Goal: Find specific page/section: Find specific page/section

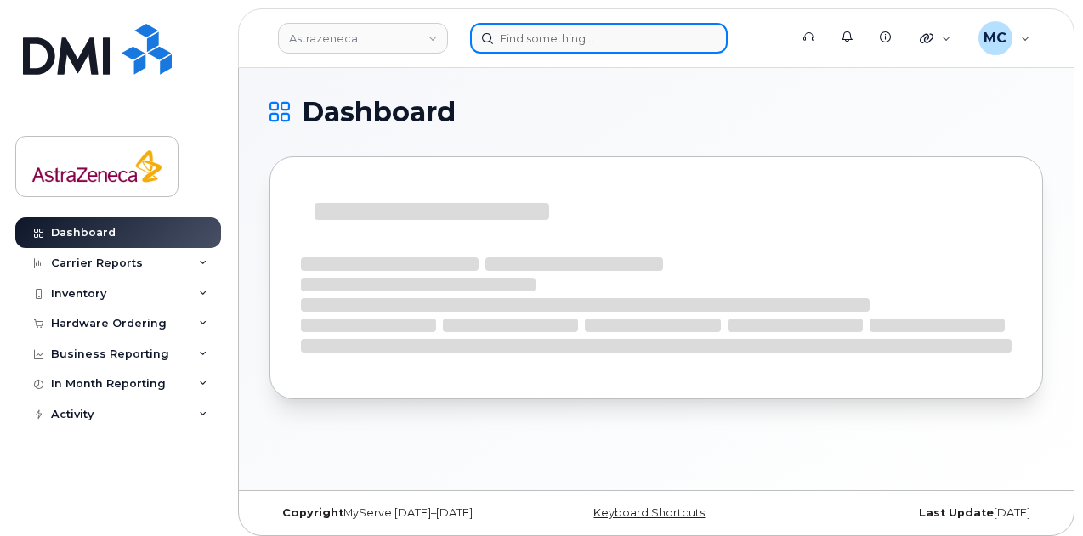
click at [575, 35] on input at bounding box center [599, 38] width 258 height 31
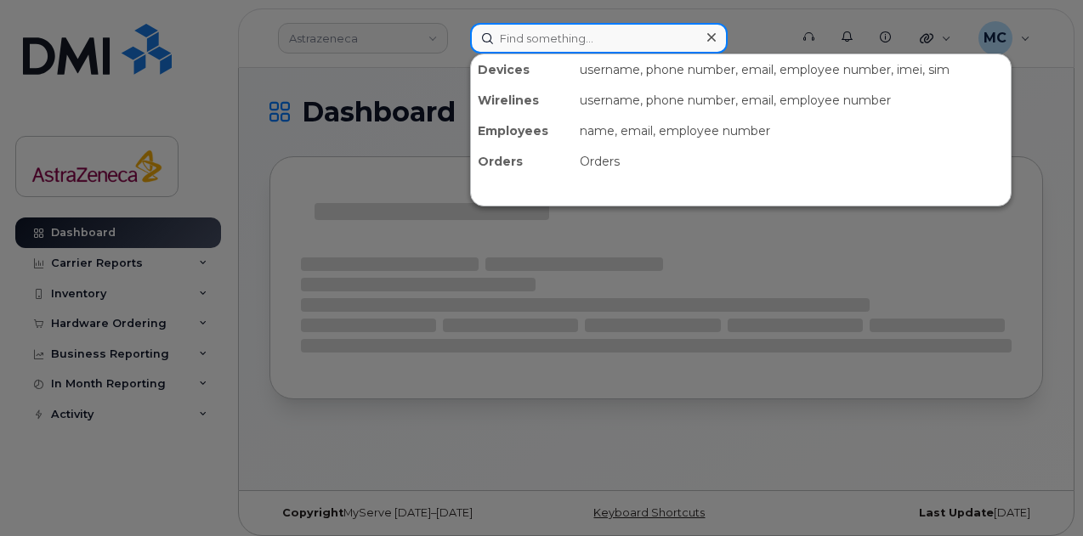
paste input "[PERSON_NAME]"
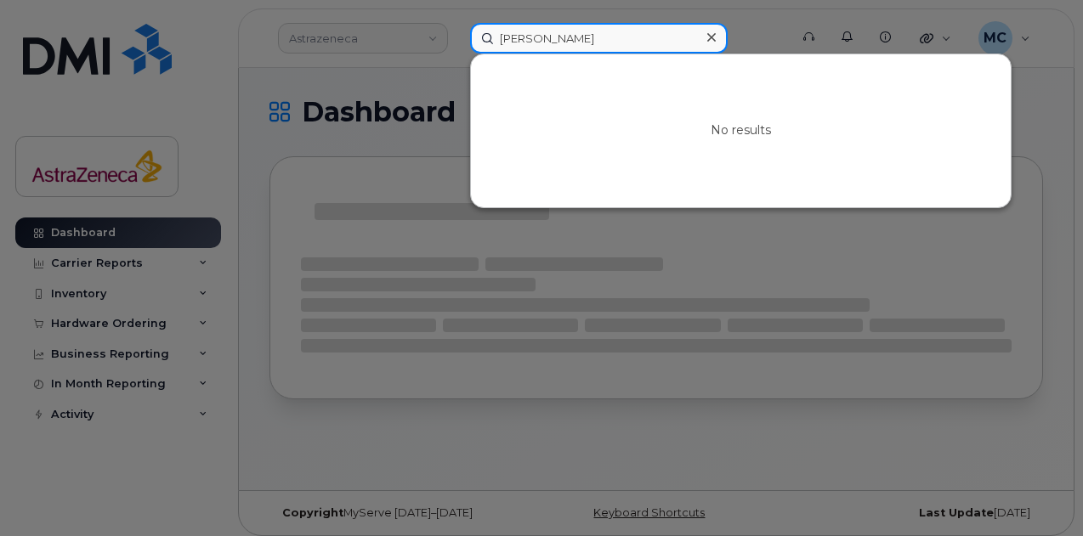
click at [549, 36] on input "[PERSON_NAME]" at bounding box center [599, 38] width 258 height 31
click at [505, 37] on input "Brown," at bounding box center [599, 38] width 258 height 31
paste input "[PERSON_NAME]"
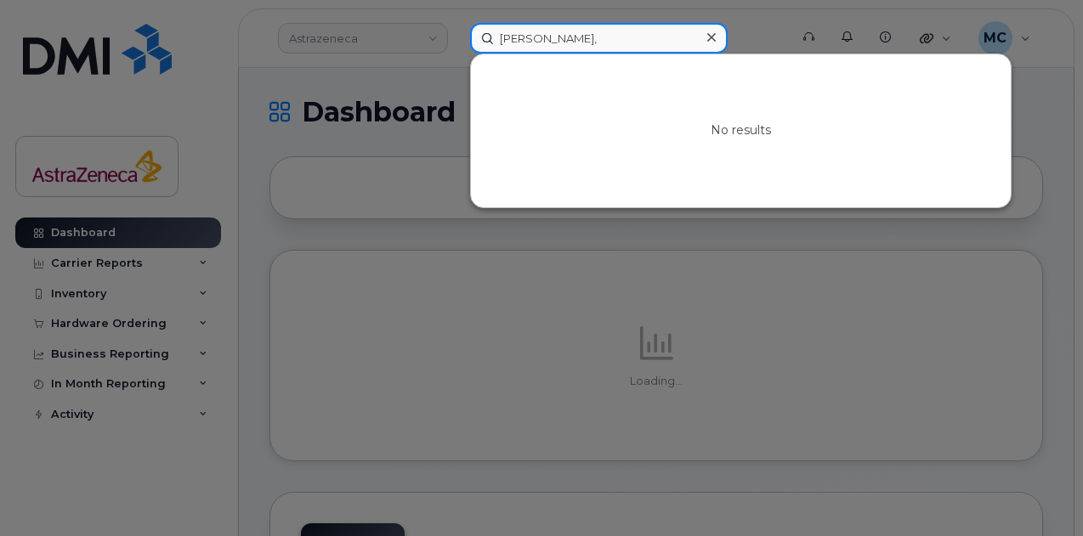
click at [617, 43] on input "[PERSON_NAME]," at bounding box center [599, 38] width 258 height 31
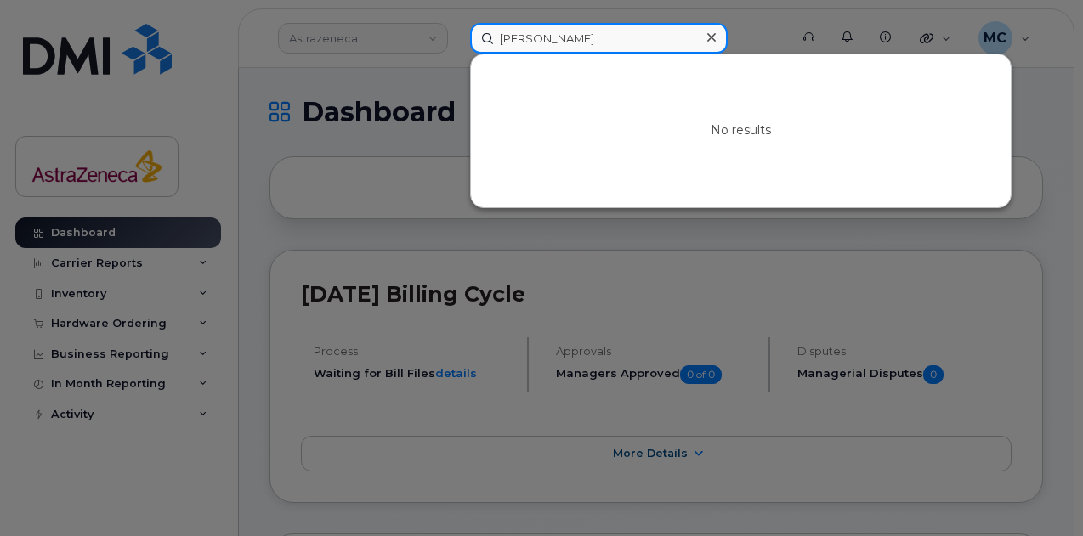
type input "[PERSON_NAME]"
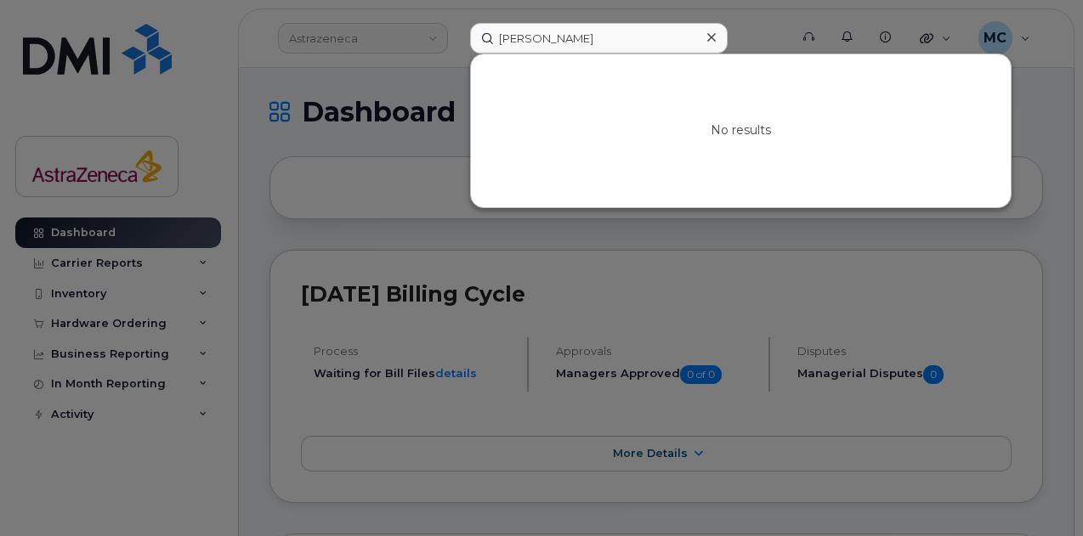
click at [397, 42] on div at bounding box center [541, 268] width 1083 height 536
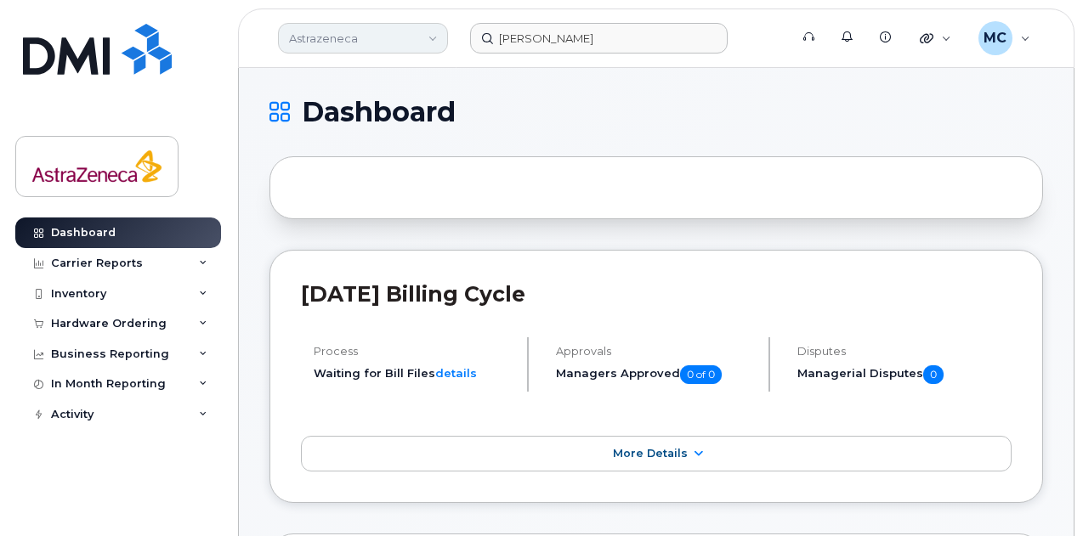
click at [395, 40] on link "Astrazeneca" at bounding box center [363, 38] width 170 height 31
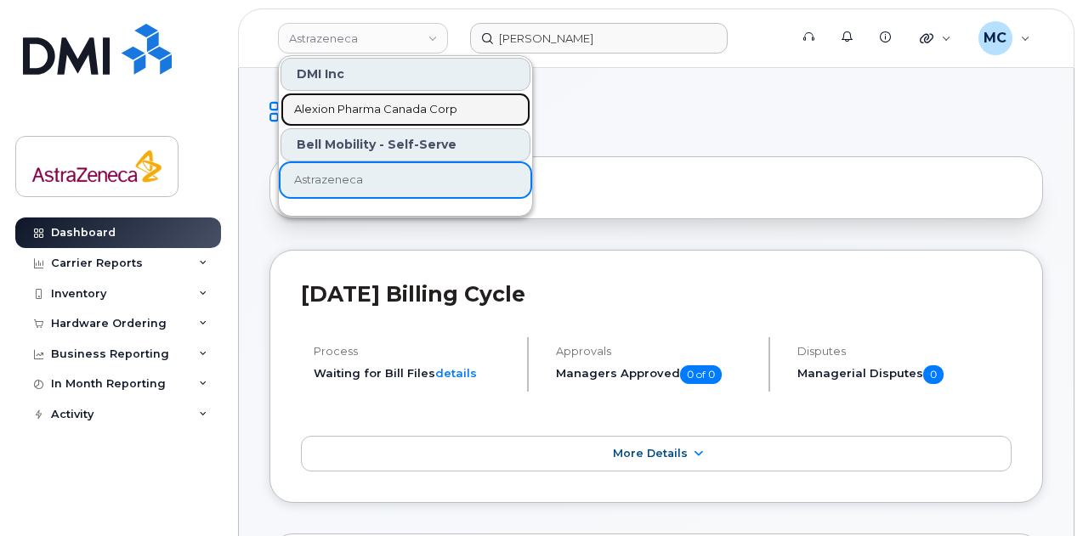
drag, startPoint x: 385, startPoint y: 112, endPoint x: 547, endPoint y: 102, distance: 161.8
click at [385, 112] on span "Alexion Pharma Canada Corp" at bounding box center [375, 109] width 163 height 17
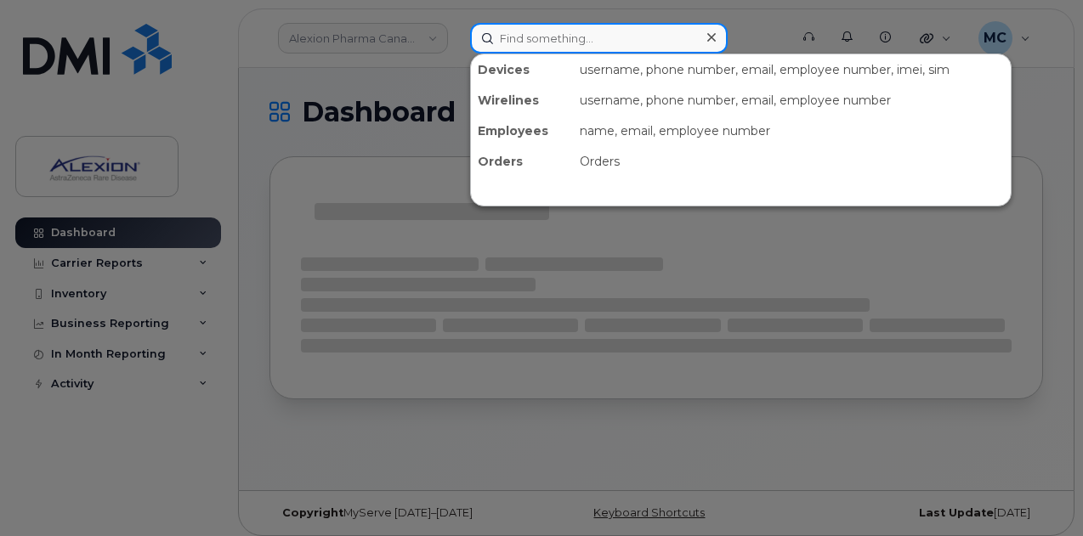
click at [631, 52] on input at bounding box center [599, 38] width 258 height 31
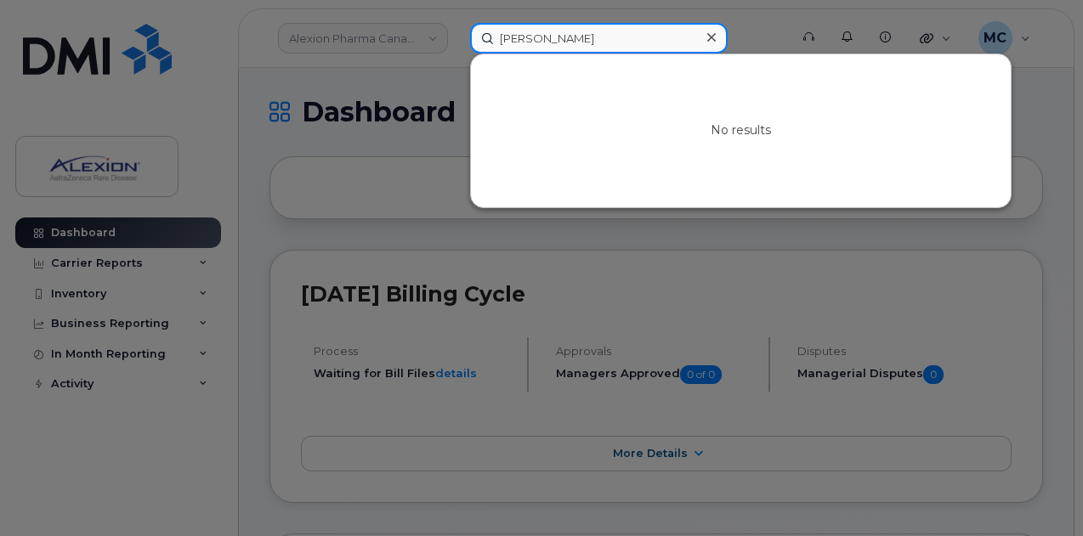
type input "[PERSON_NAME]"
